Goal: Information Seeking & Learning: Learn about a topic

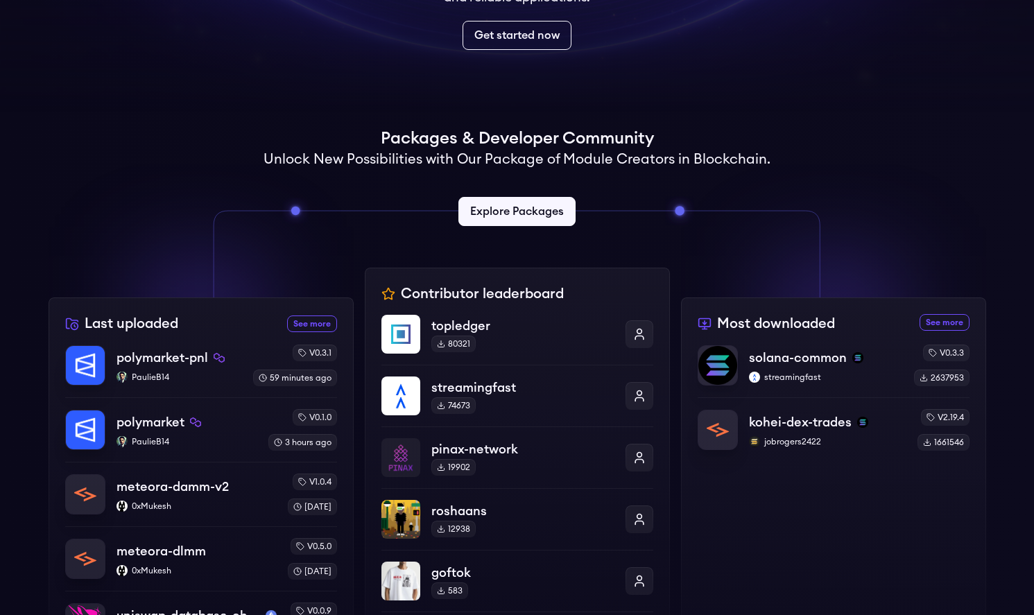
scroll to position [255, 0]
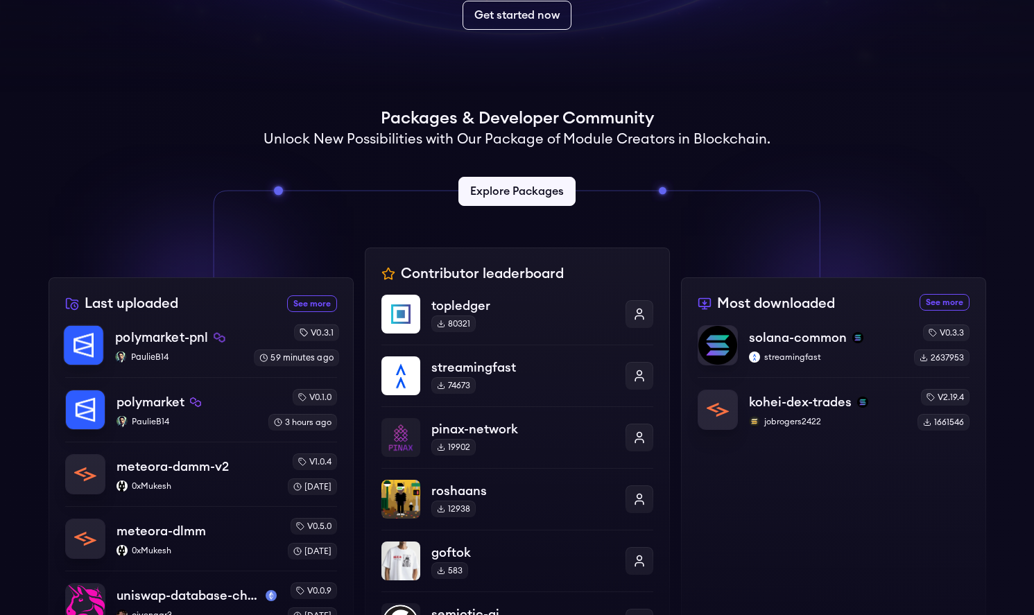
click at [178, 339] on p "polymarket-pnl" at bounding box center [161, 337] width 93 height 19
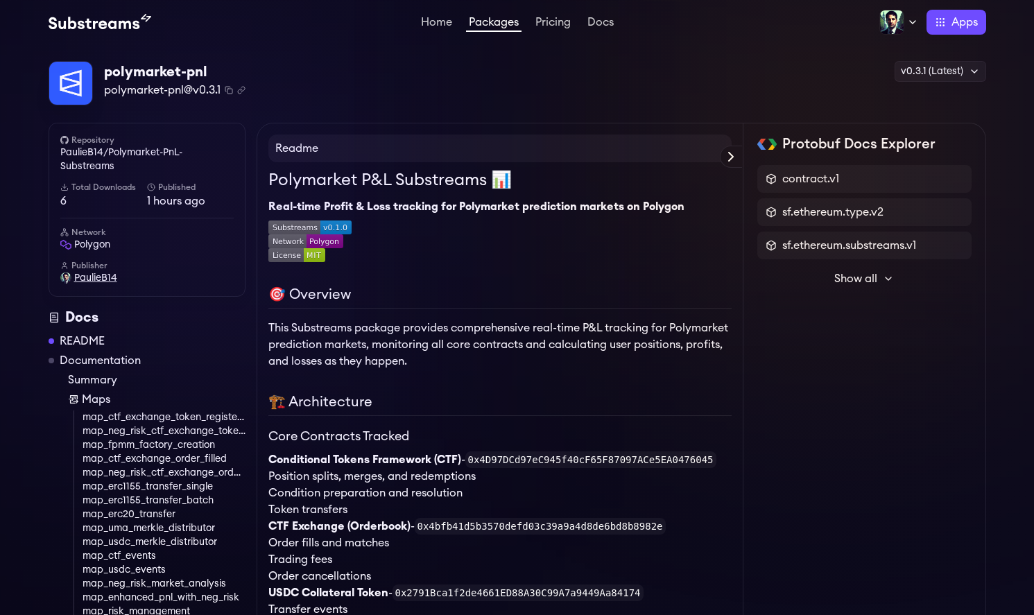
click at [99, 277] on span "PaulieB14" at bounding box center [95, 278] width 43 height 14
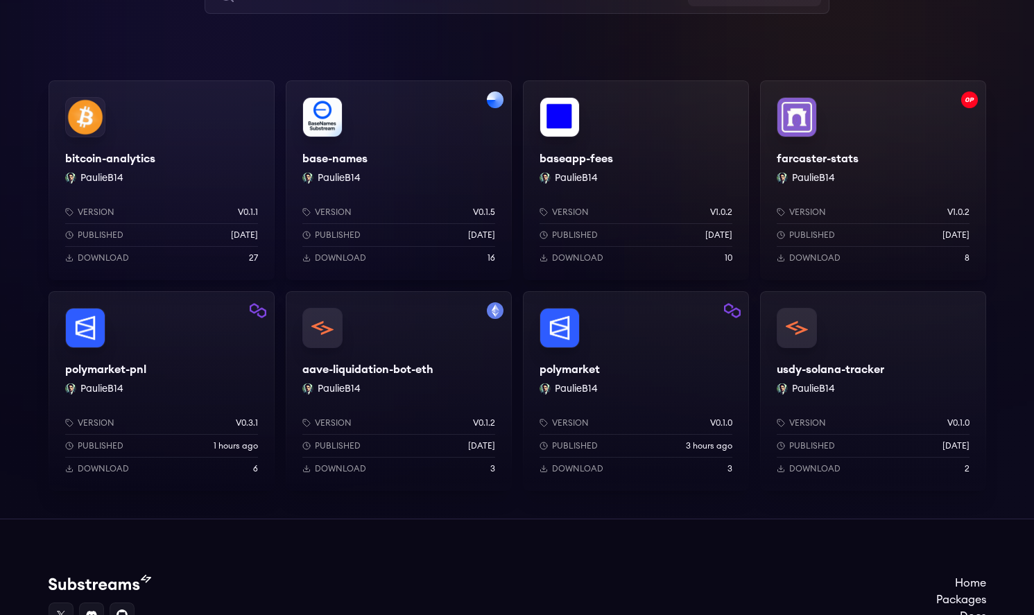
scroll to position [157, 0]
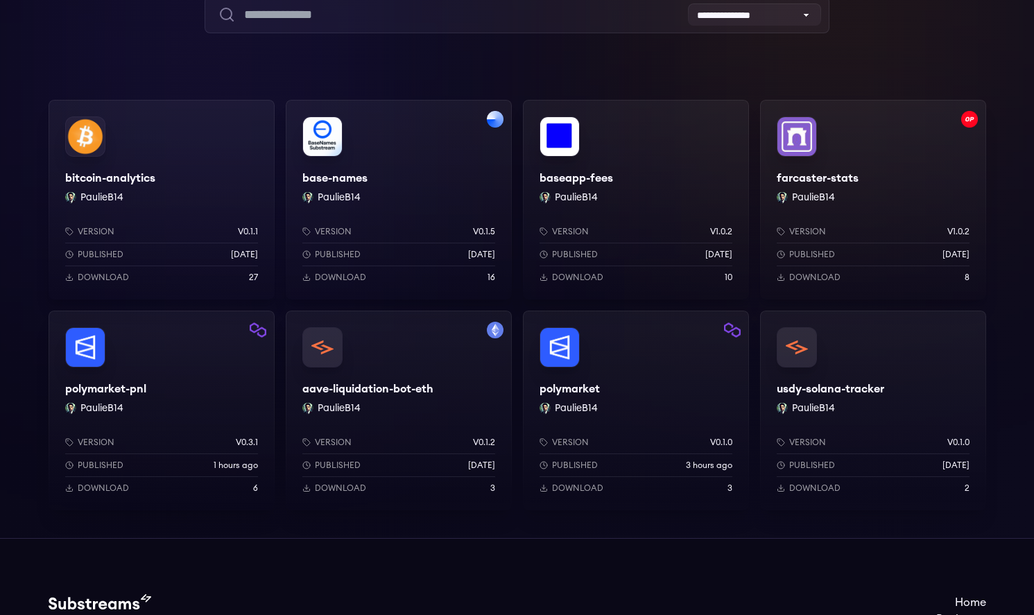
click at [166, 377] on div "polymarket-pnl PaulieB14 Version v0.3.1 Published 1 hours ago Download 6" at bounding box center [162, 411] width 226 height 200
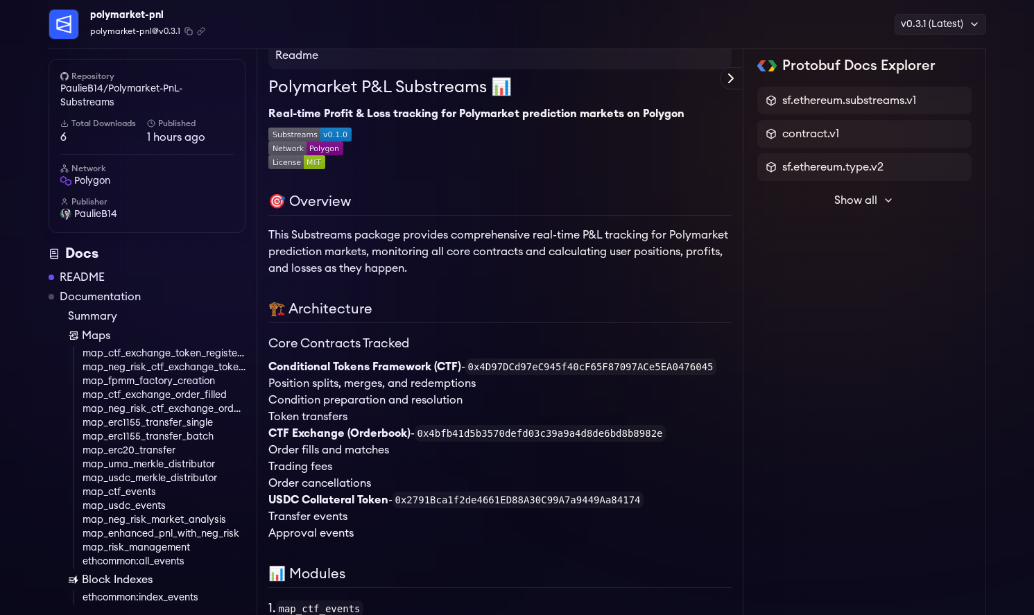
scroll to position [101, 0]
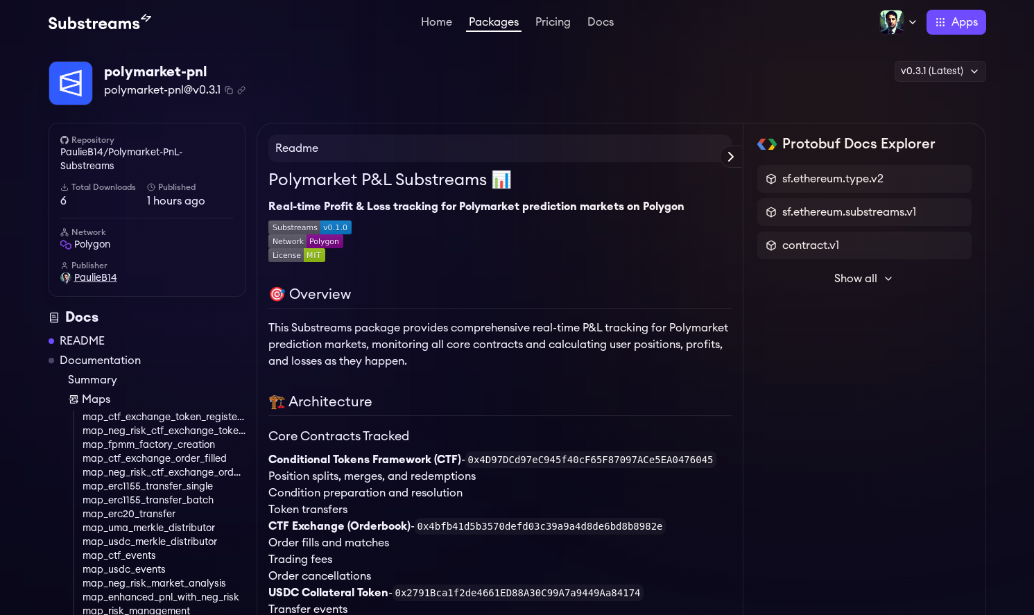
click at [98, 273] on span "PaulieB14" at bounding box center [95, 278] width 43 height 14
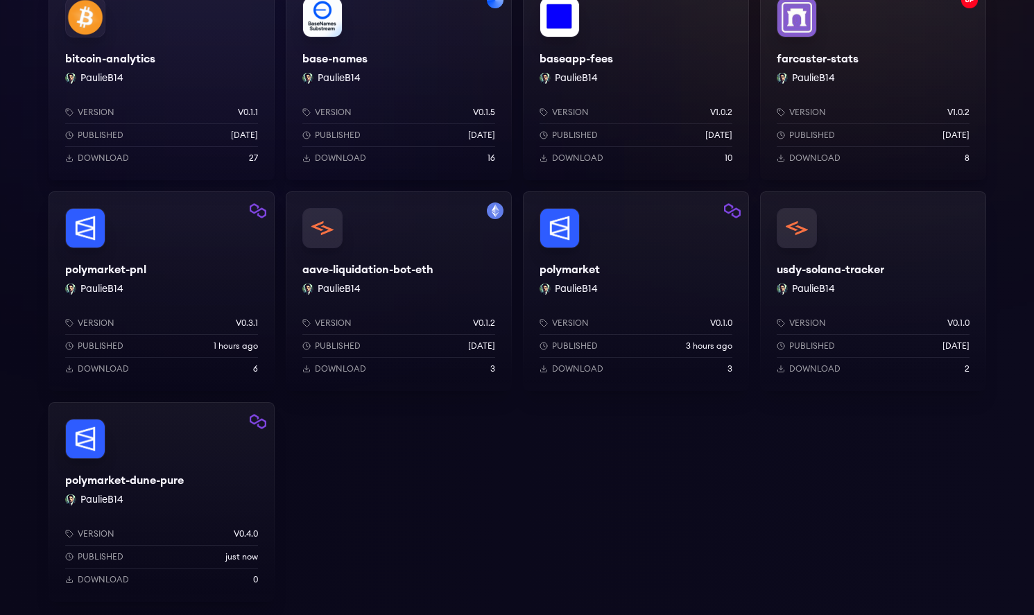
scroll to position [317, 0]
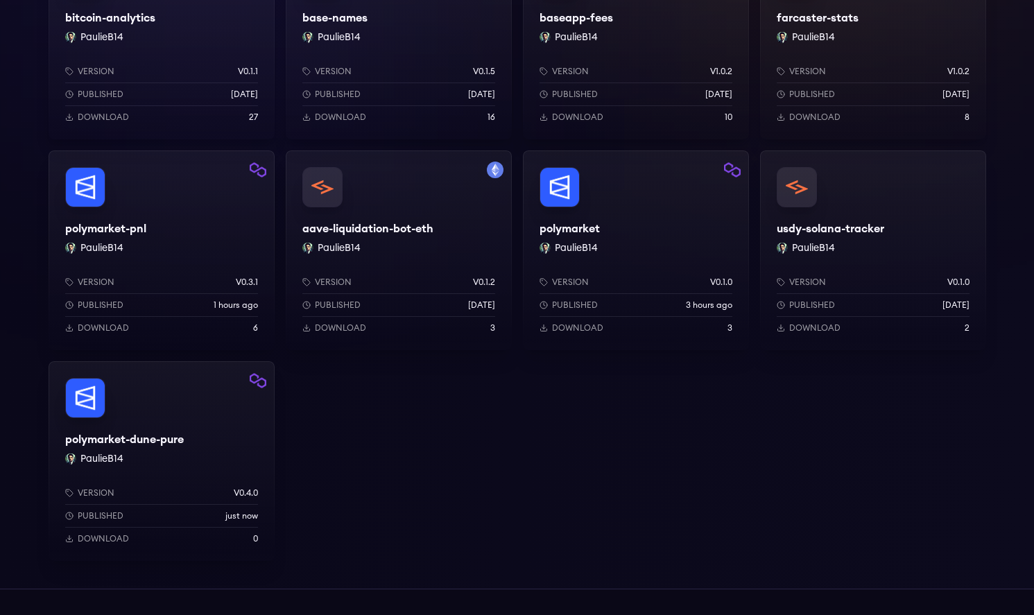
click at [199, 413] on div "polymarket-dune-pure PaulieB14 Version v0.4.0 Published just now Download 0" at bounding box center [162, 461] width 226 height 200
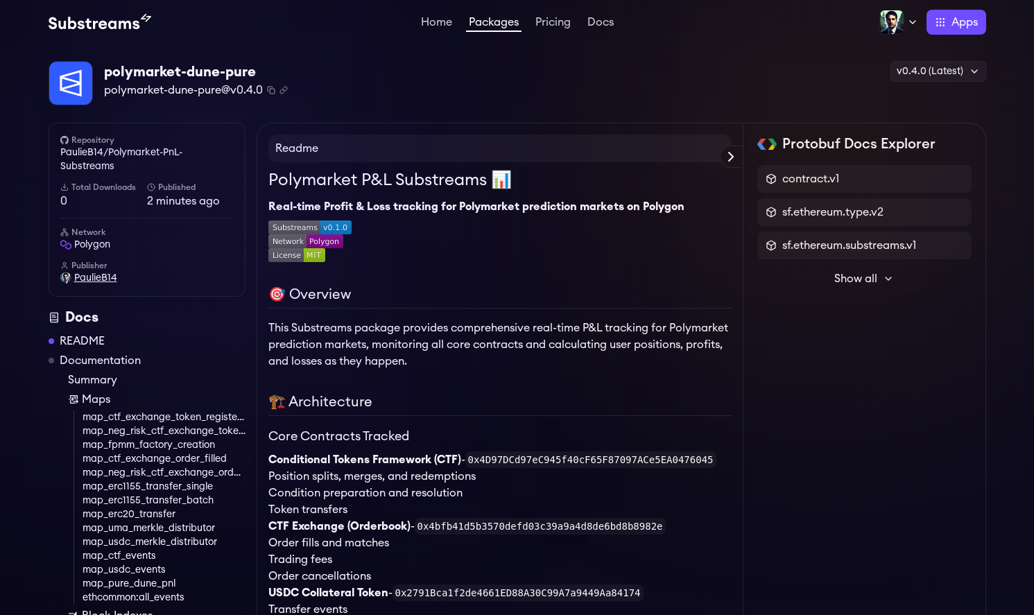
click at [90, 279] on span "PaulieB14" at bounding box center [95, 278] width 43 height 14
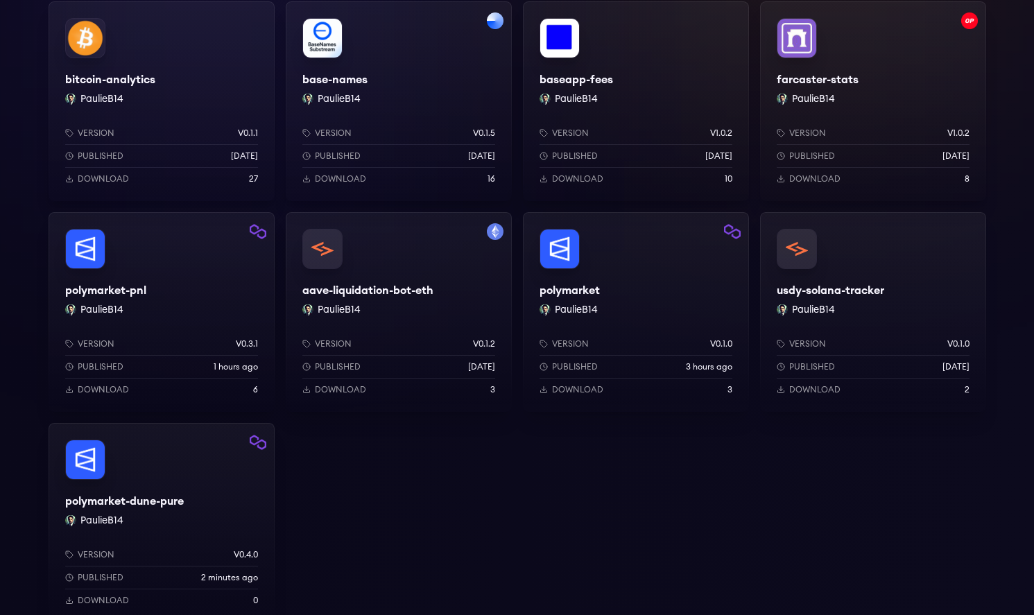
scroll to position [402, 0]
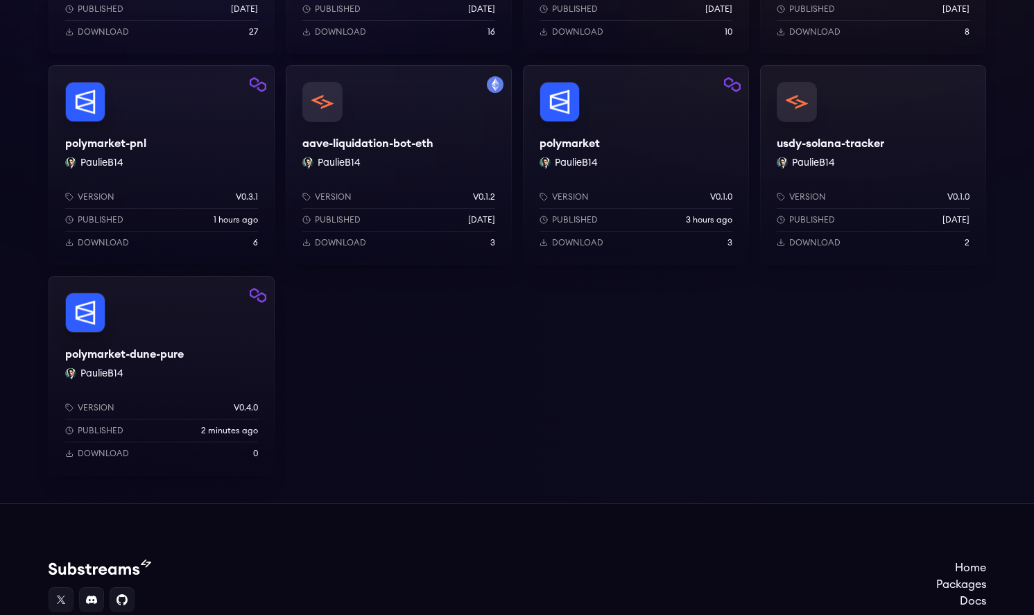
click at [203, 330] on div "polymarket-dune-pure PaulieB14 Version v0.4.0 Published 2 minutes ago Download 0" at bounding box center [162, 376] width 226 height 200
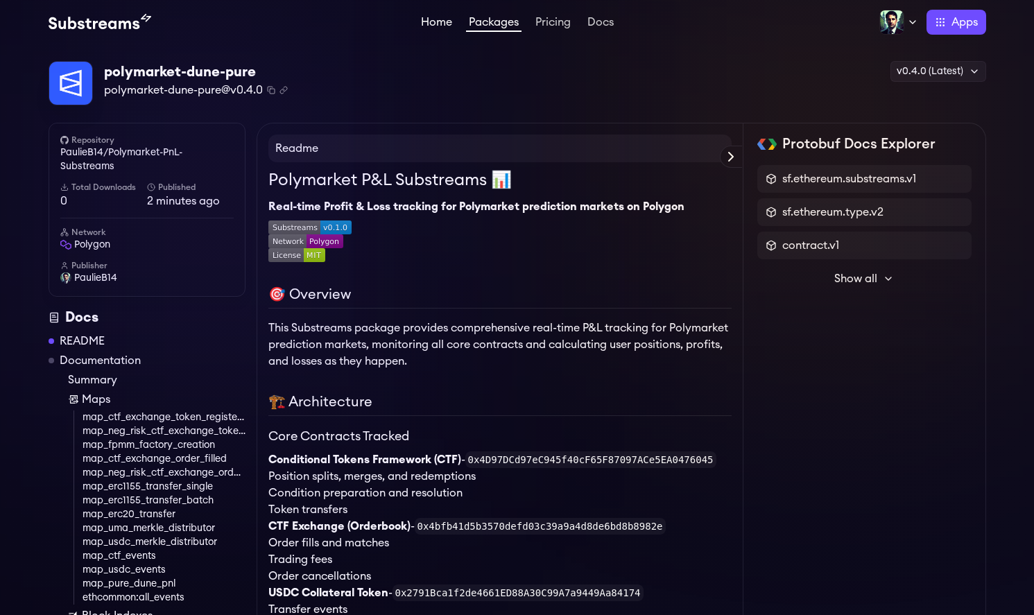
click at [432, 18] on link "Home" at bounding box center [436, 24] width 37 height 14
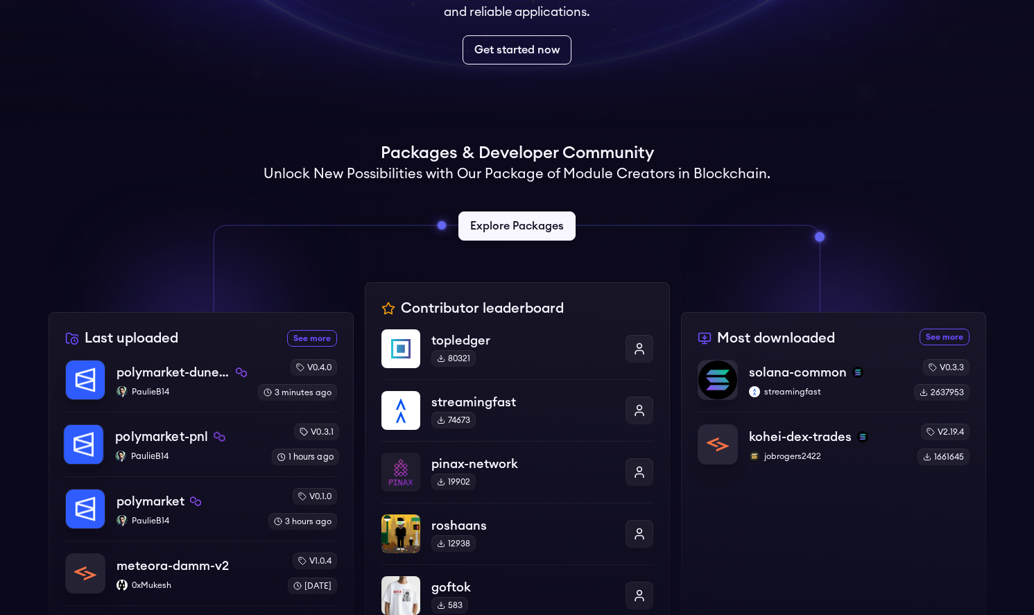
scroll to position [287, 0]
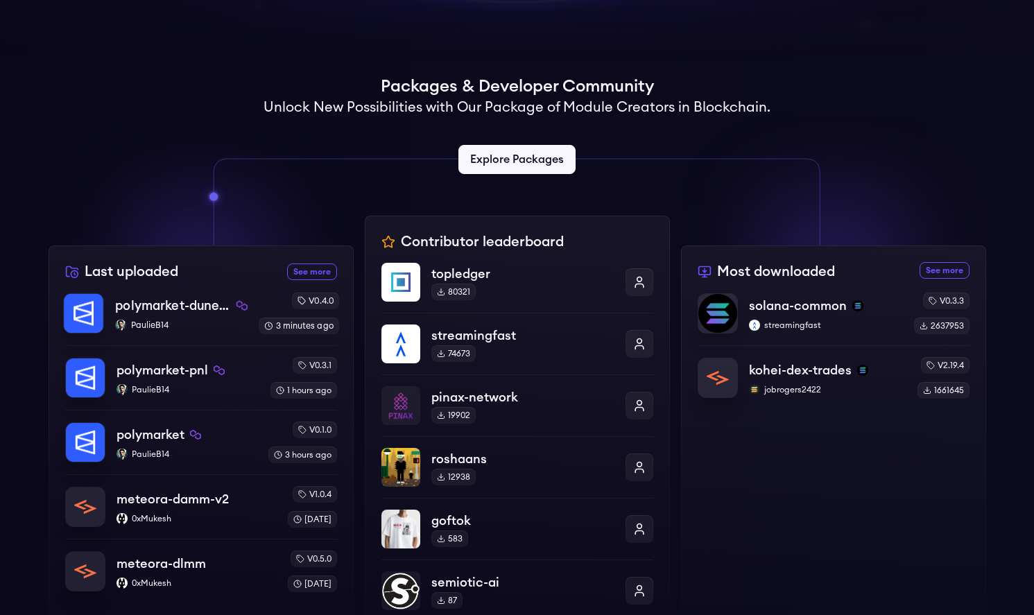
click at [152, 330] on p "PaulieB14" at bounding box center [181, 325] width 133 height 11
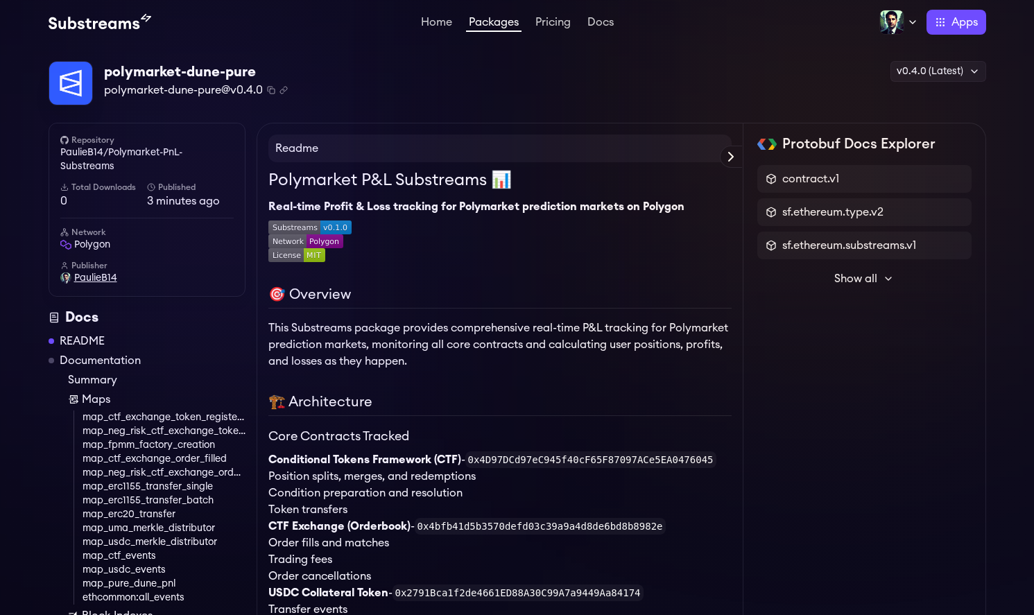
click at [93, 280] on span "PaulieB14" at bounding box center [95, 278] width 43 height 14
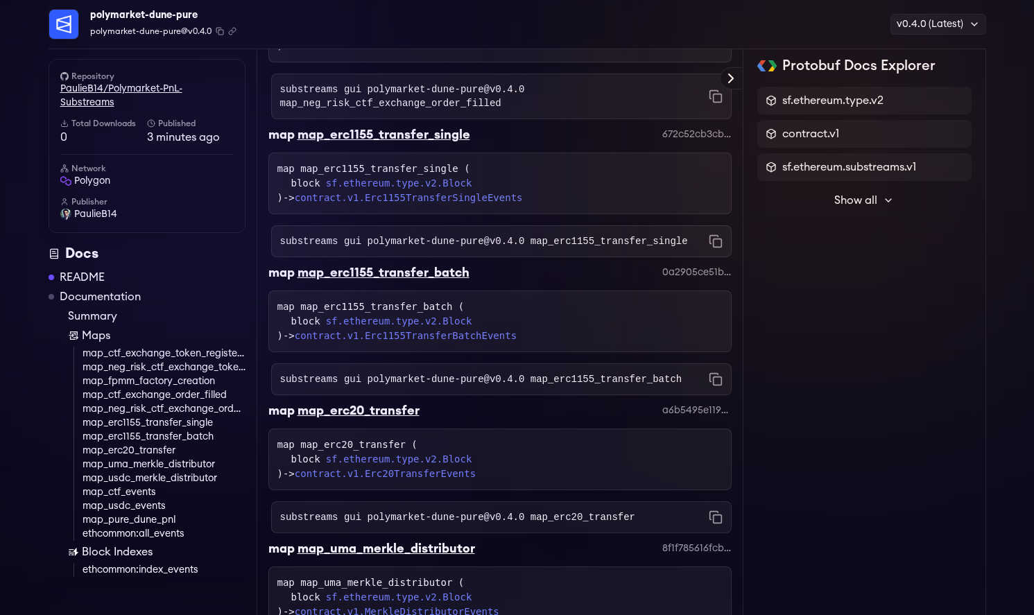
scroll to position [4887, 0]
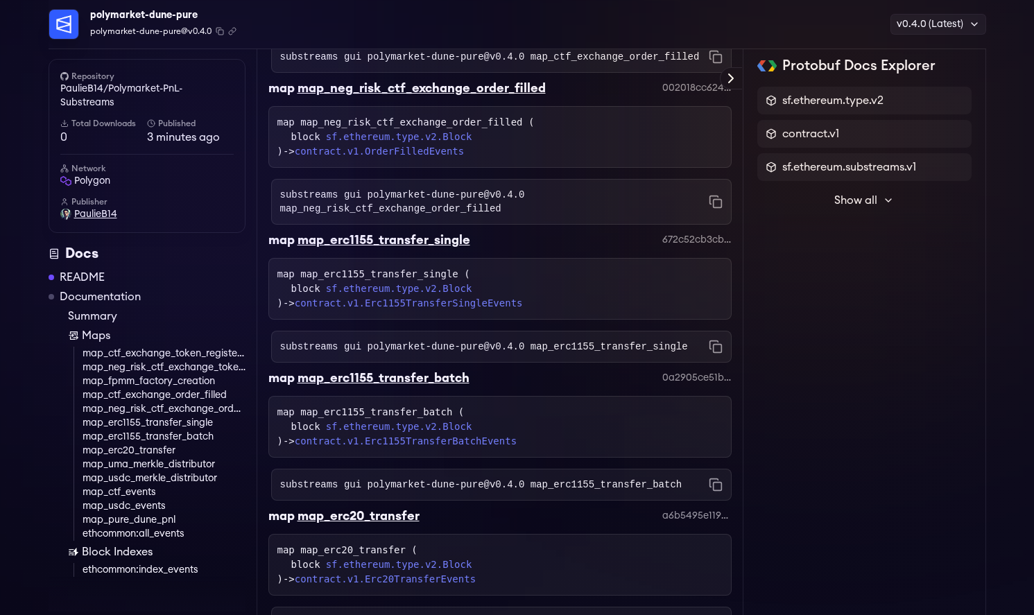
click at [96, 219] on span "PaulieB14" at bounding box center [95, 214] width 43 height 14
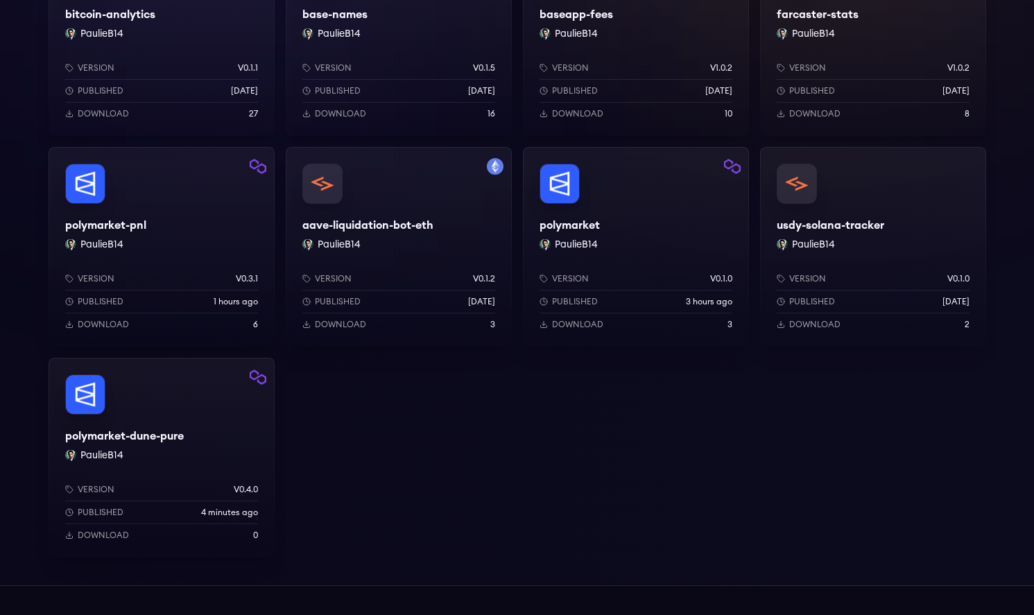
scroll to position [394, 0]
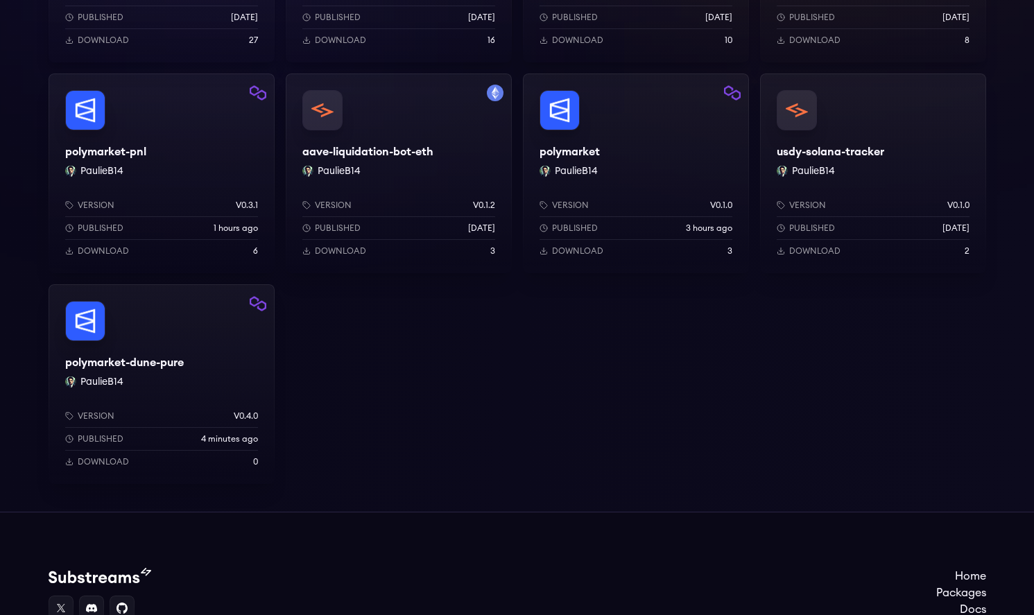
click at [196, 384] on div "polymarket-dune-pure PaulieB14 Version v0.4.0 Published 4 minutes ago Download 0" at bounding box center [162, 384] width 226 height 200
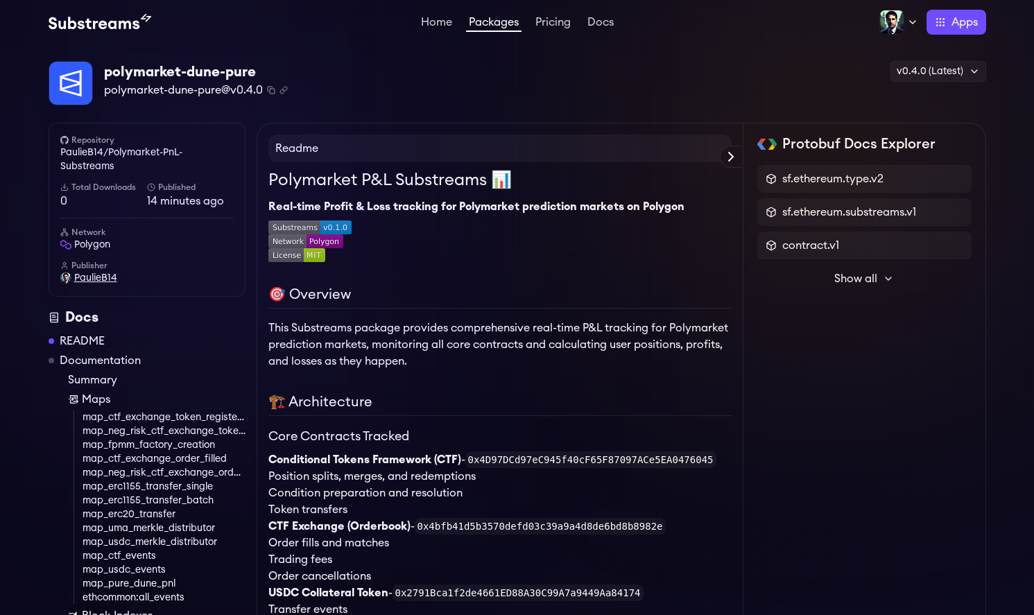
click at [83, 279] on span "PaulieB14" at bounding box center [95, 278] width 43 height 14
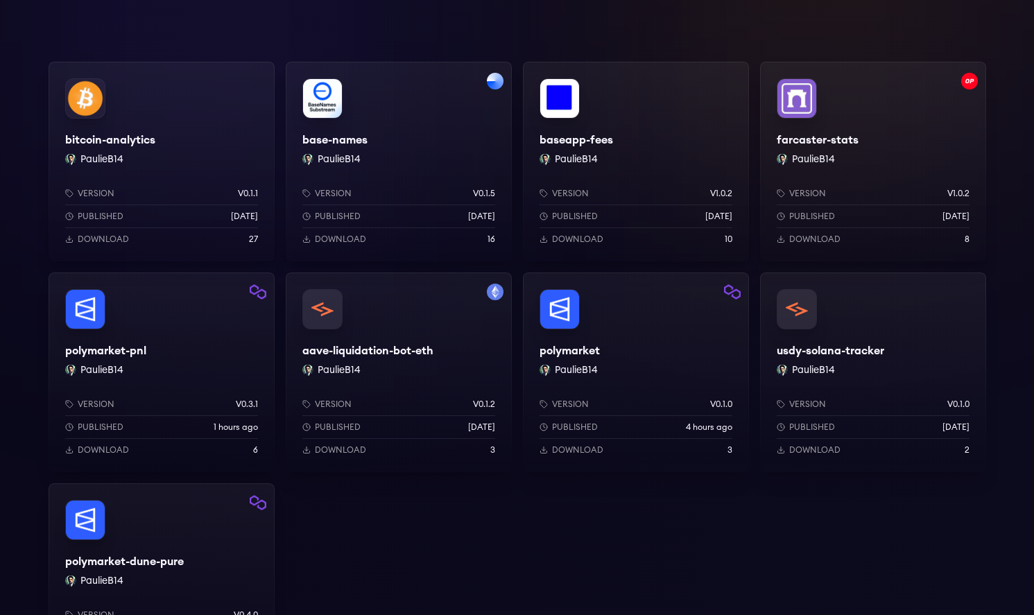
scroll to position [126, 0]
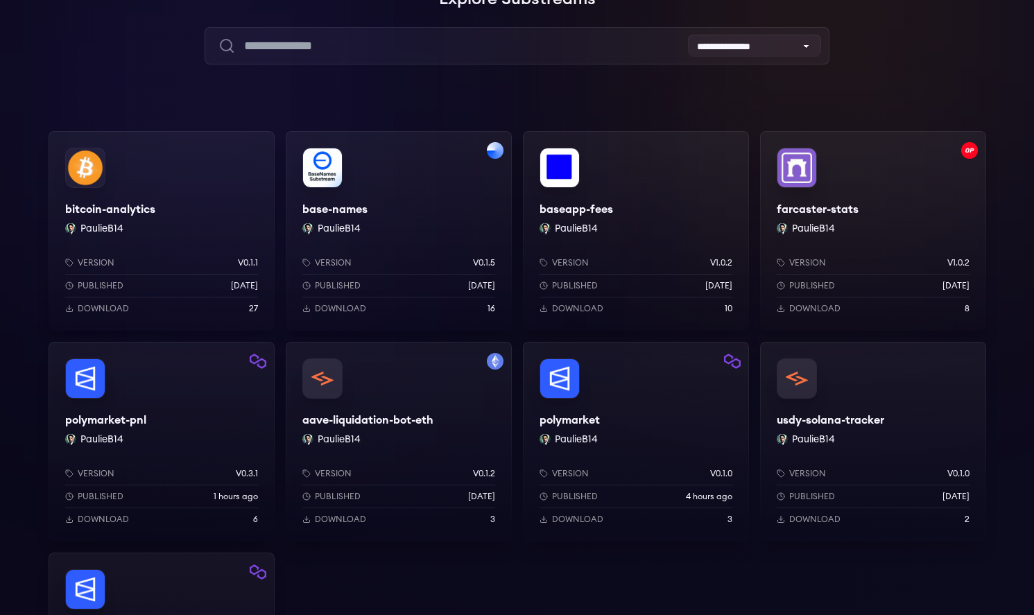
click at [640, 406] on div "polymarket PaulieB14 Version v0.1.0 Published 4 hours ago Download 3" at bounding box center [636, 442] width 226 height 200
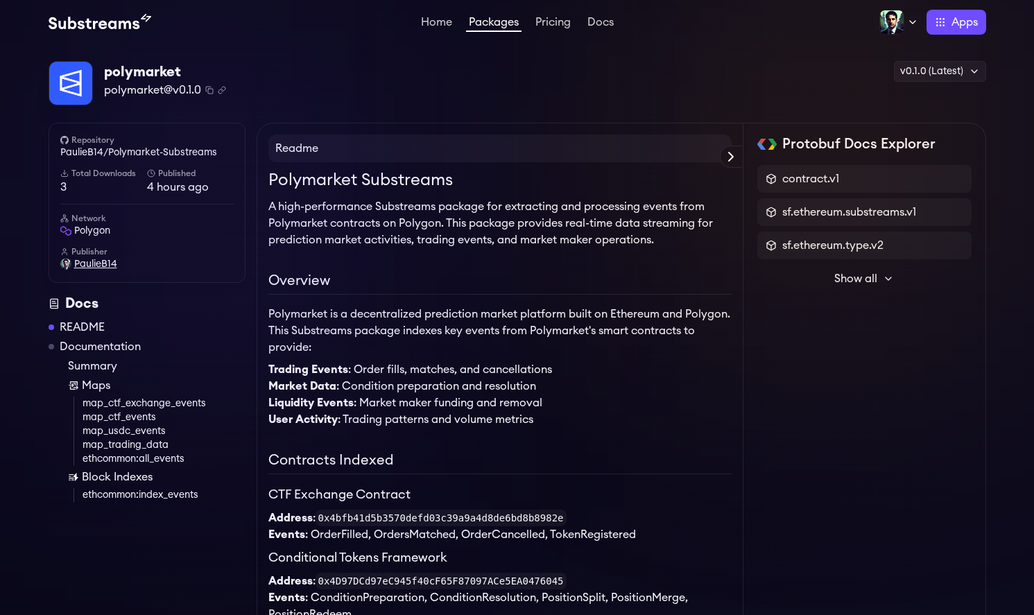
click at [92, 262] on span "PaulieB14" at bounding box center [95, 264] width 43 height 14
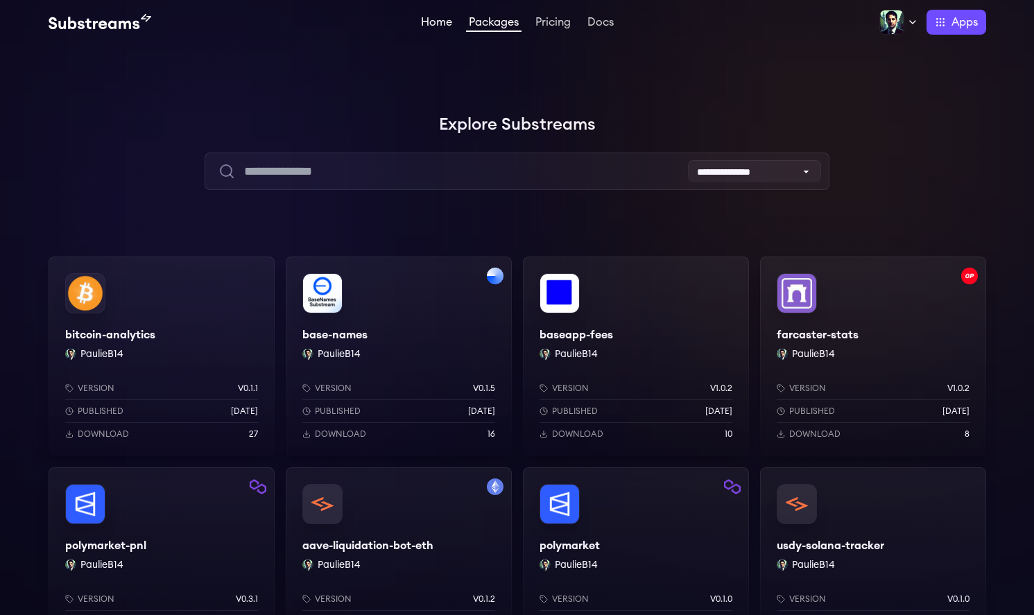
click at [434, 19] on link "Home" at bounding box center [436, 24] width 37 height 14
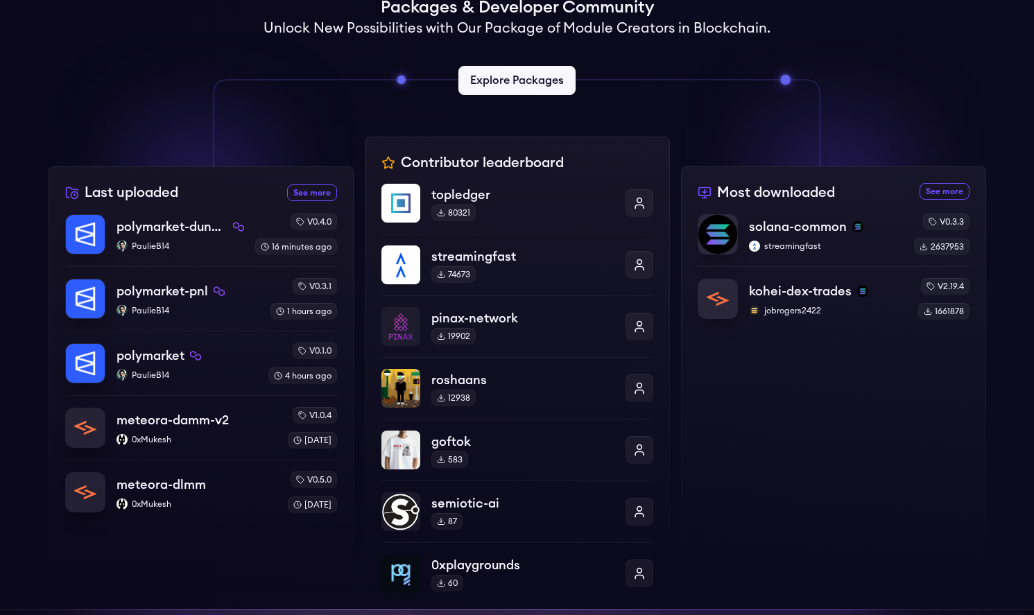
scroll to position [463, 0]
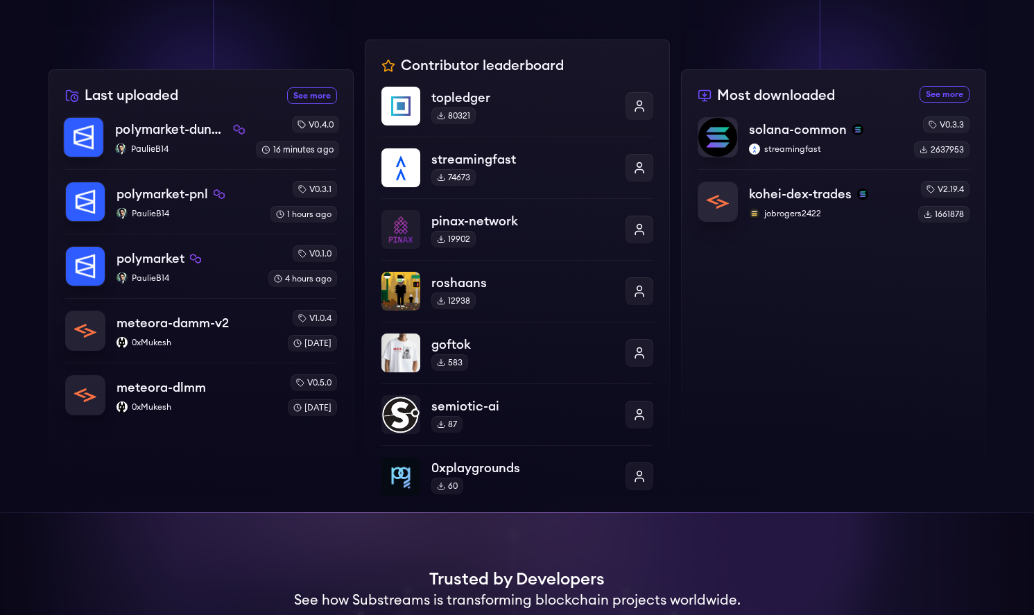
click at [197, 127] on p "polymarket-dune-pure" at bounding box center [171, 129] width 112 height 19
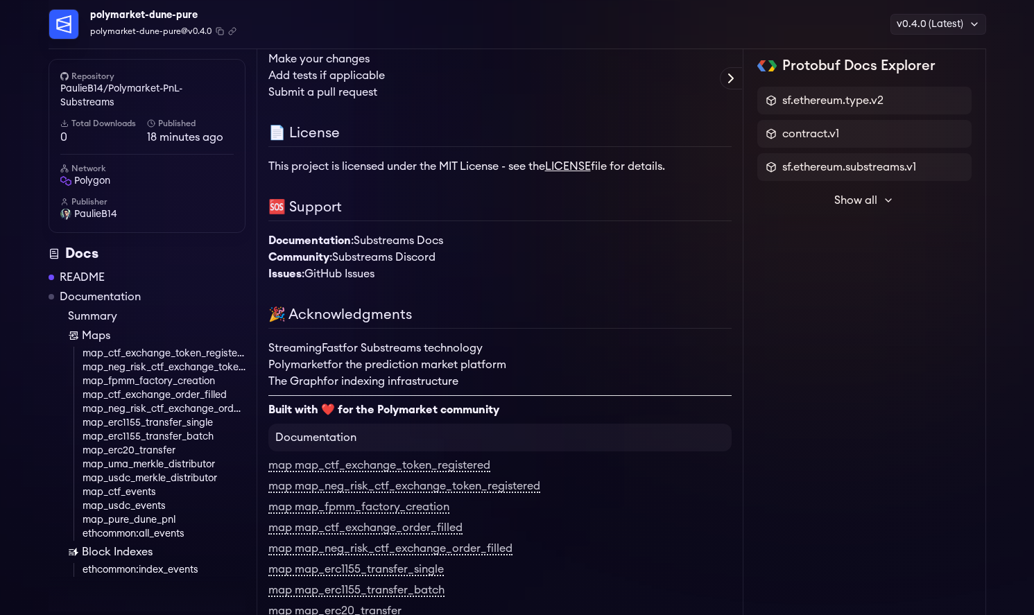
scroll to position [3539, 0]
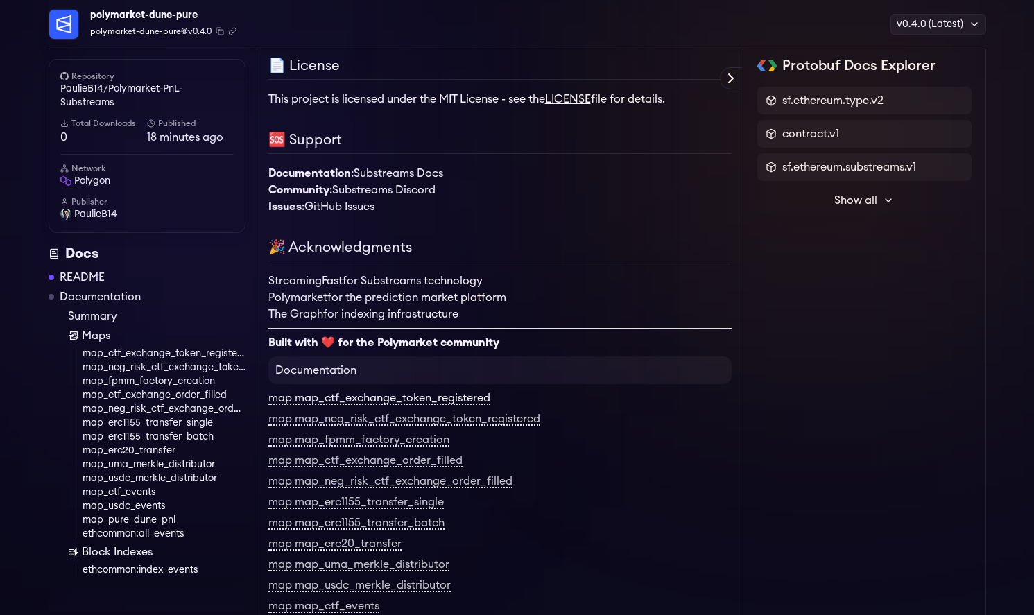
click at [470, 405] on link "map map_ctf_exchange_token_registered" at bounding box center [379, 399] width 222 height 12
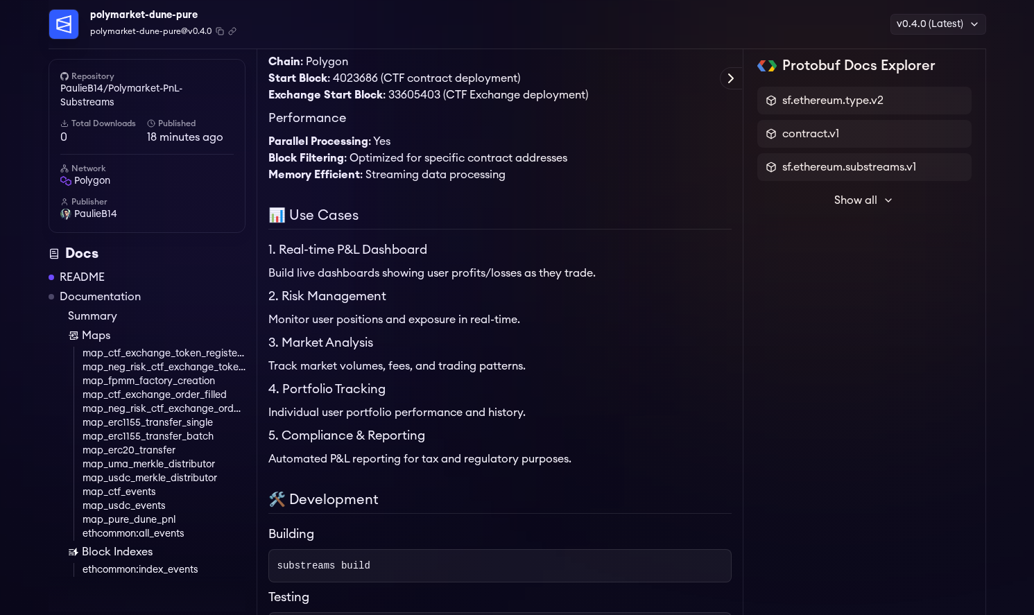
scroll to position [1500, 0]
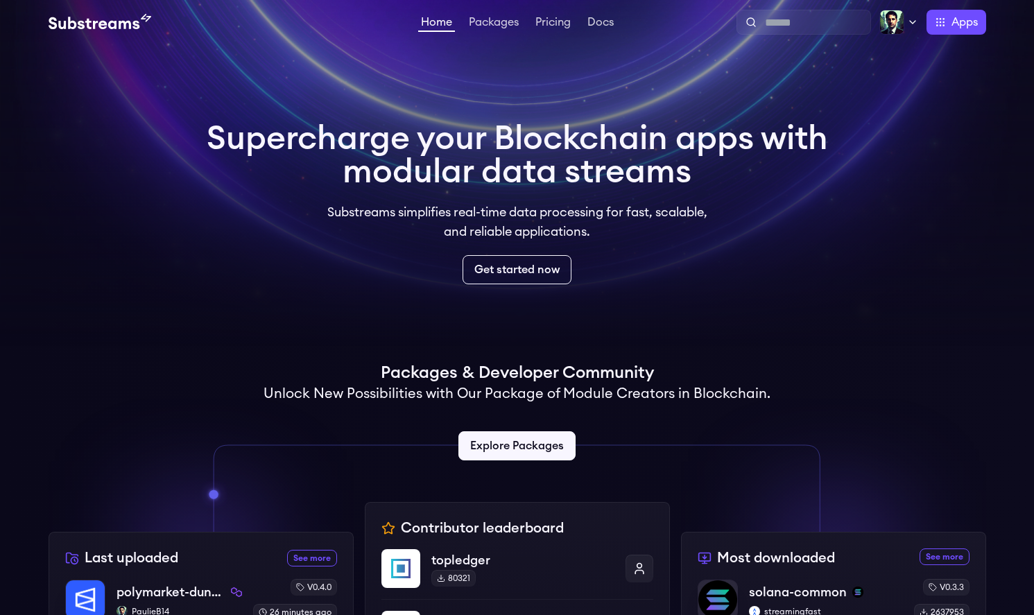
scroll to position [264, 0]
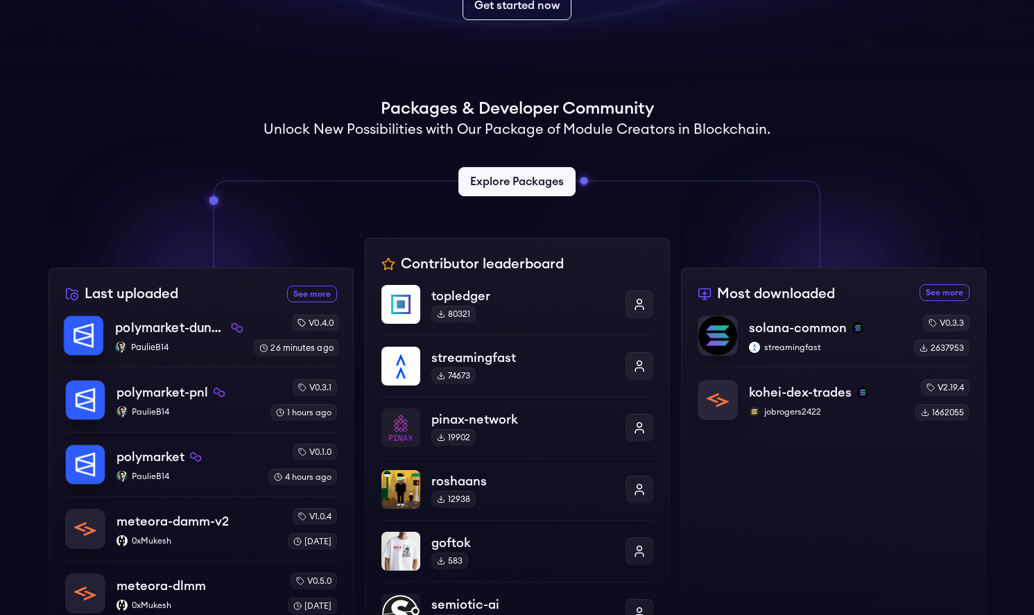
click at [209, 343] on p "PaulieB14" at bounding box center [179, 347] width 128 height 11
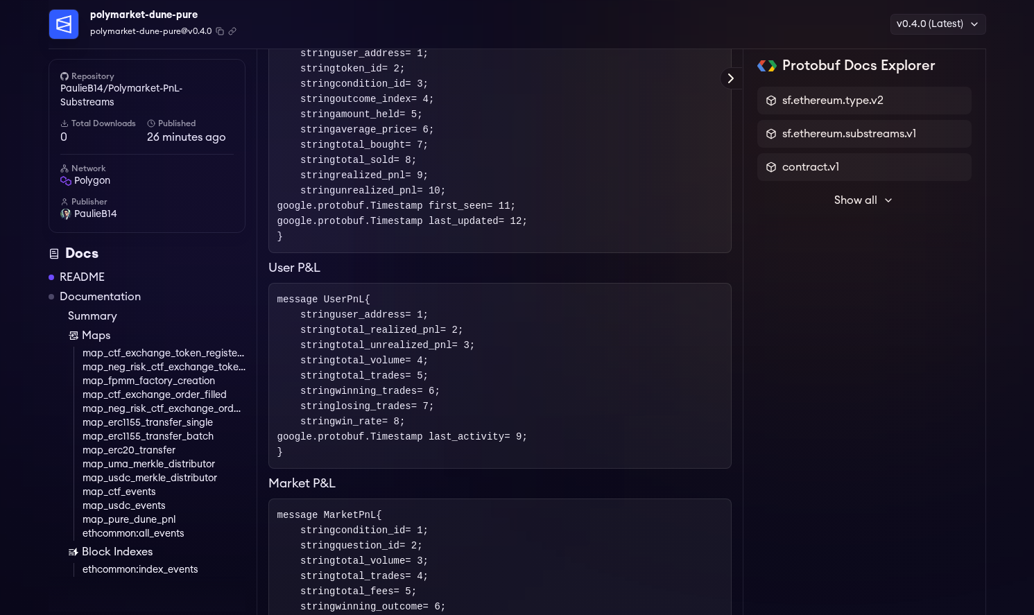
scroll to position [1200, 0]
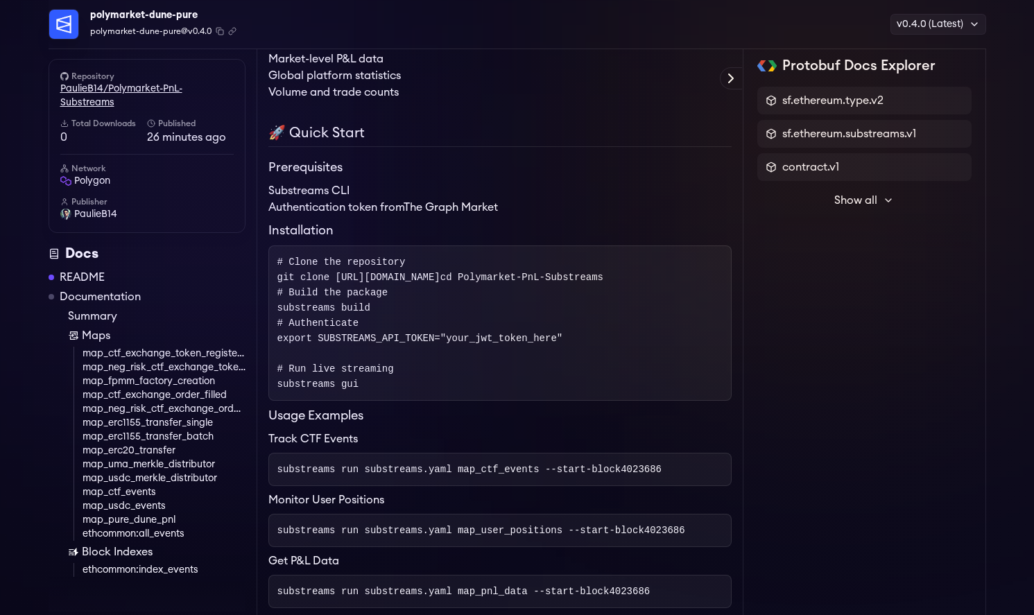
click at [151, 90] on link "PaulieB14/Polymarket-PnL-Substreams" at bounding box center [146, 96] width 173 height 28
click at [92, 213] on span "PaulieB14" at bounding box center [95, 214] width 43 height 14
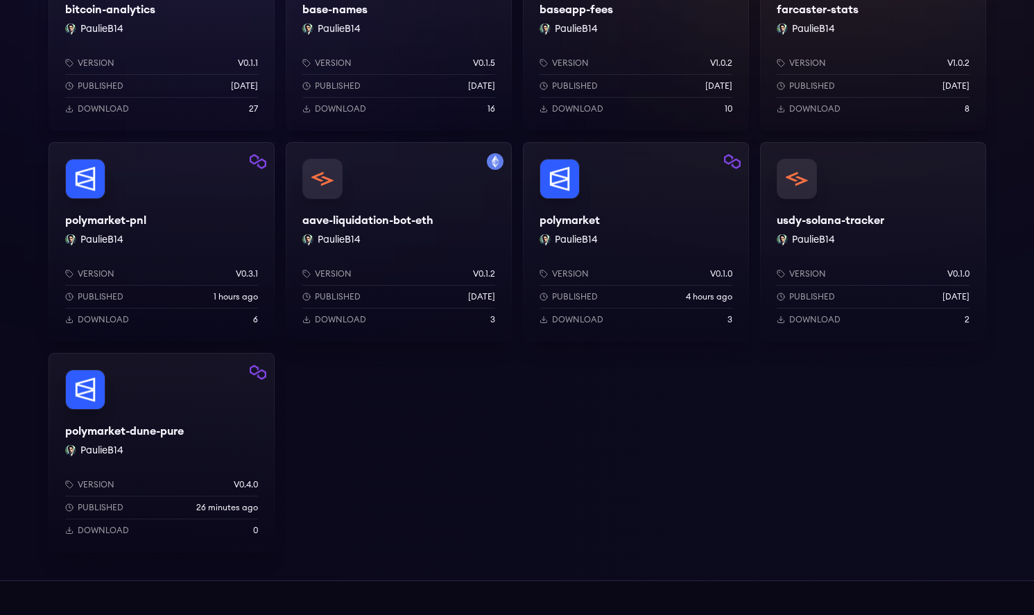
scroll to position [336, 0]
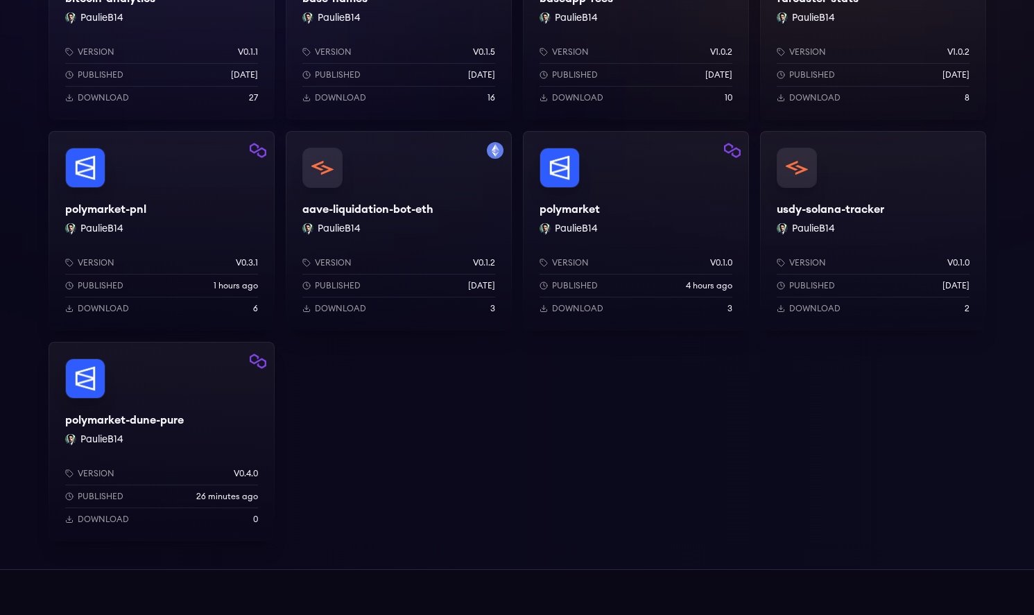
click at [211, 401] on div "polymarket-dune-pure PaulieB14 Version v0.4.0 Published 26 minutes ago Download…" at bounding box center [162, 442] width 226 height 200
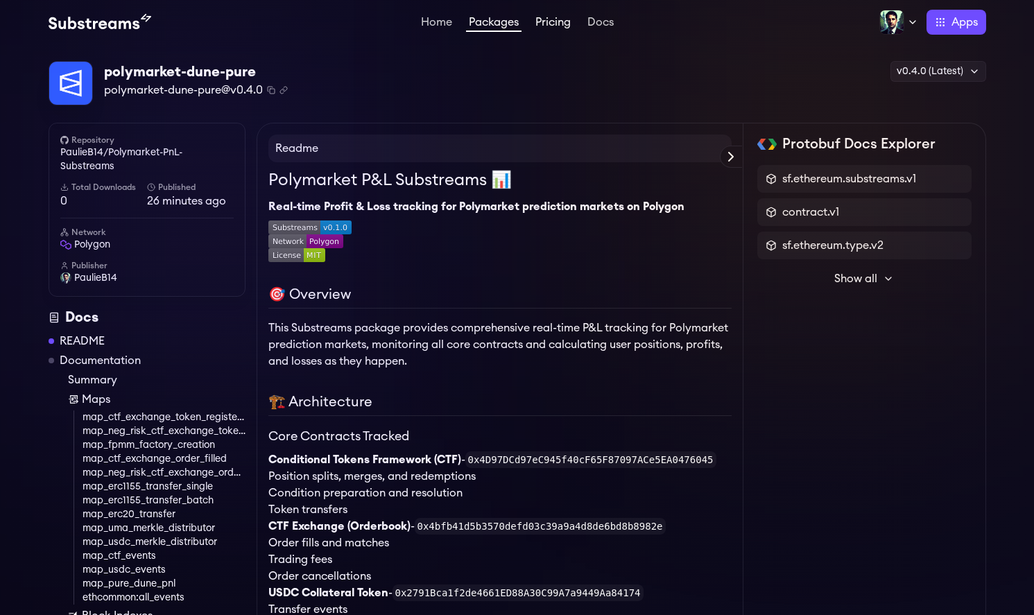
click at [554, 28] on link "Pricing" at bounding box center [553, 24] width 41 height 14
